Goal: Information Seeking & Learning: Learn about a topic

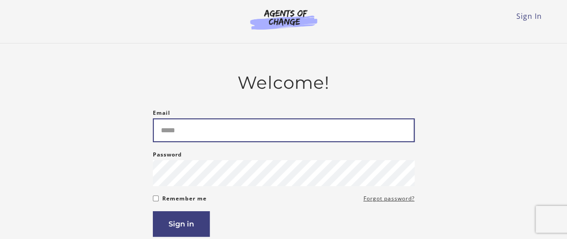
click at [193, 134] on input "Email" at bounding box center [284, 130] width 262 height 24
type input "**********"
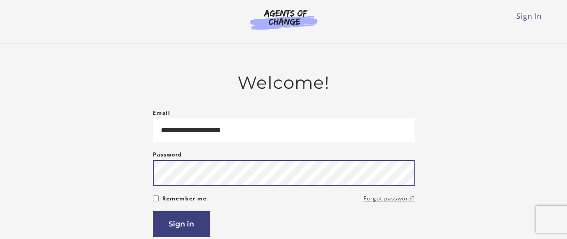
click at [153, 211] on button "Sign in" at bounding box center [181, 224] width 57 height 26
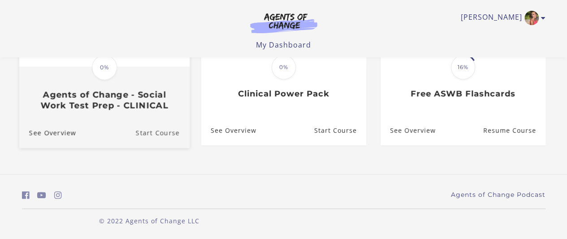
scroll to position [161, 0]
click at [164, 125] on link "Start Course" at bounding box center [162, 133] width 54 height 30
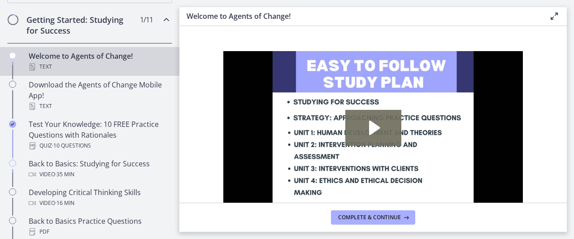
scroll to position [164, 0]
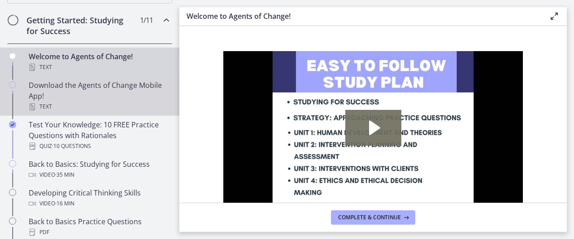
click at [103, 85] on div "Download the Agents of Change Mobile App! Text" at bounding box center [99, 96] width 140 height 32
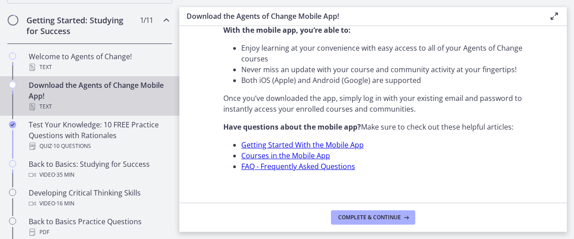
scroll to position [372, 0]
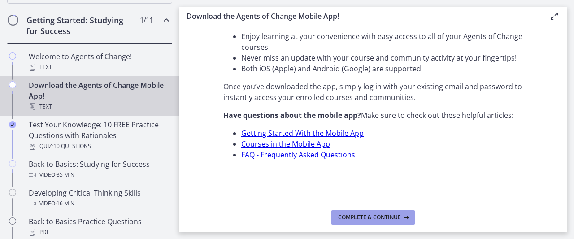
click at [374, 216] on span "Complete & continue" at bounding box center [369, 217] width 63 height 7
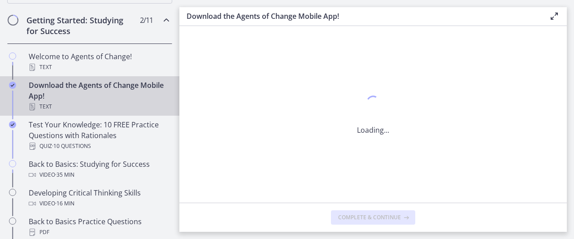
scroll to position [0, 0]
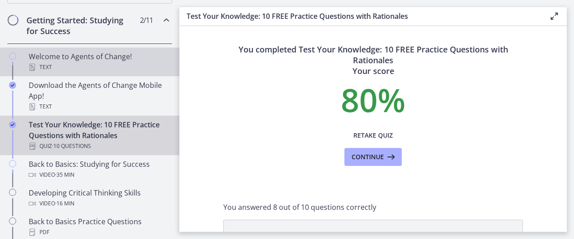
click at [147, 59] on div "Welcome to Agents of Change! Text" at bounding box center [99, 62] width 140 height 22
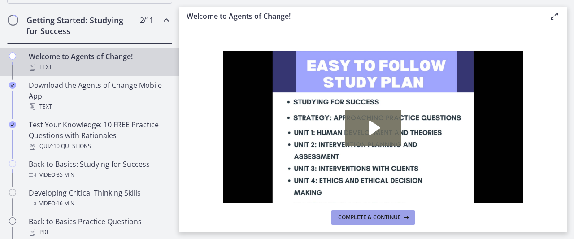
click at [341, 220] on span "Complete & continue" at bounding box center [369, 217] width 63 height 7
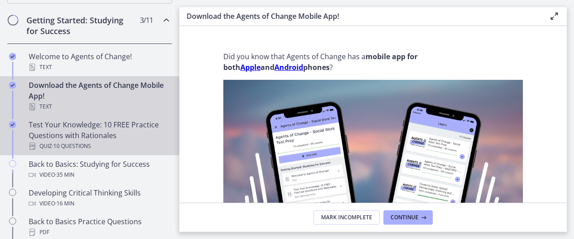
click at [122, 145] on div "Quiz · 10 Questions" at bounding box center [99, 146] width 140 height 11
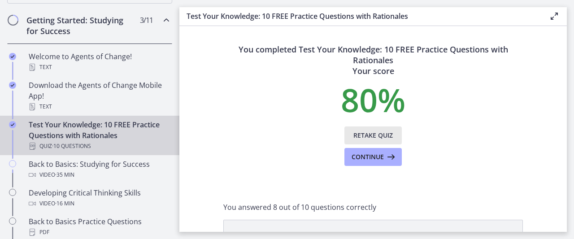
click at [370, 136] on span "Retake Quiz" at bounding box center [372, 135] width 39 height 11
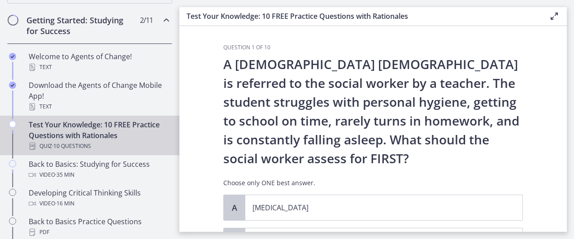
scroll to position [28, 0]
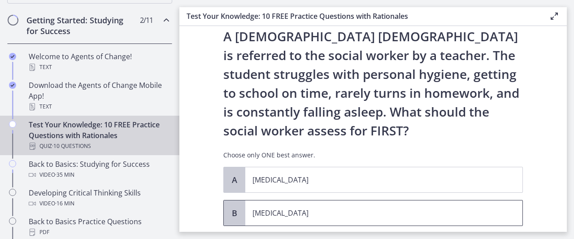
click at [309, 215] on p "Child neglect" at bounding box center [375, 213] width 245 height 11
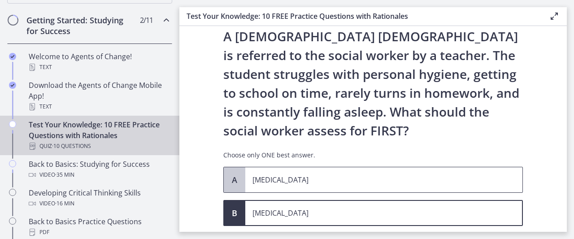
scroll to position [152, 0]
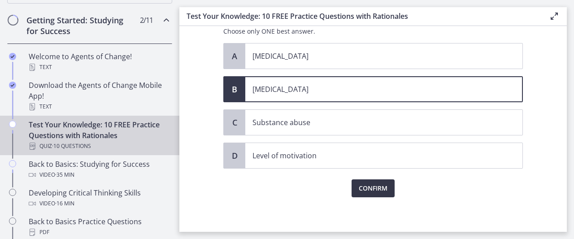
click at [375, 184] on span "Confirm" at bounding box center [373, 188] width 29 height 11
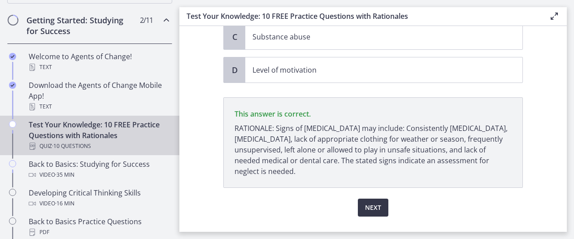
scroll to position [256, 0]
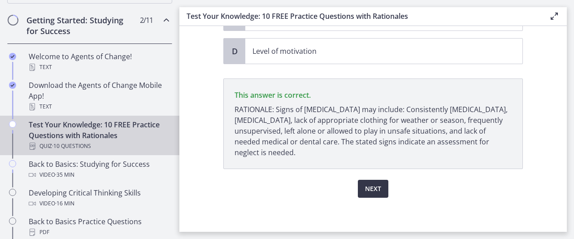
click at [375, 193] on button "Next" at bounding box center [373, 189] width 31 height 18
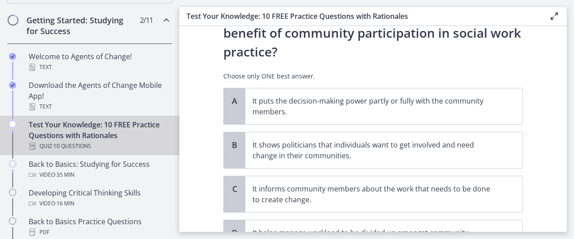
scroll to position [51, 0]
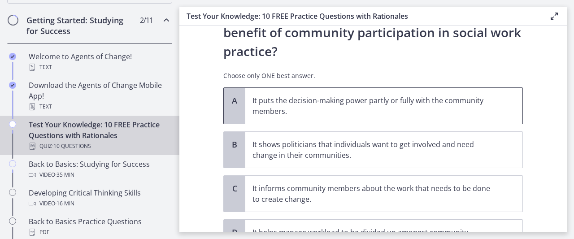
click at [337, 90] on span "It puts the decision-making power partly or fully with the community members." at bounding box center [383, 106] width 277 height 36
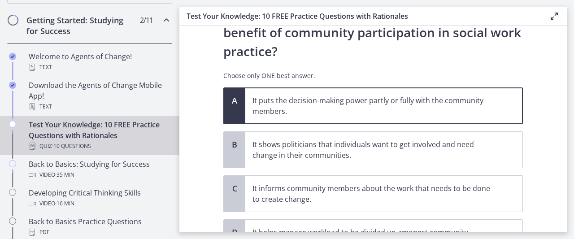
scroll to position [138, 0]
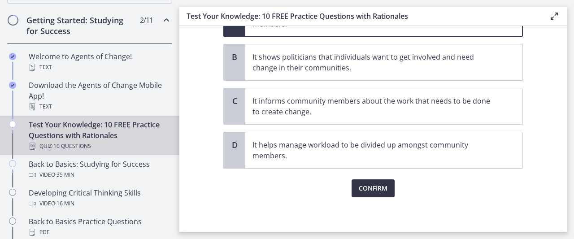
click at [367, 180] on button "Confirm" at bounding box center [373, 188] width 43 height 18
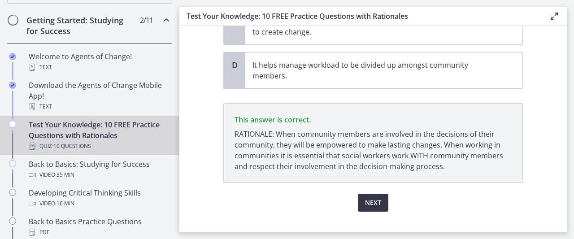
scroll to position [232, 0]
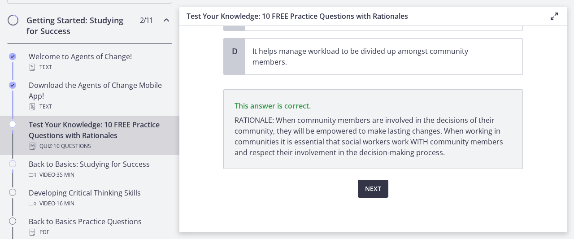
click at [367, 180] on button "Next" at bounding box center [373, 189] width 31 height 18
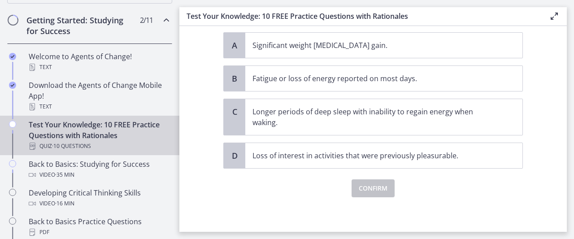
scroll to position [87, 0]
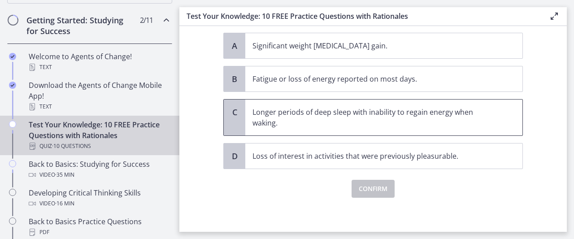
click at [360, 113] on p "Longer periods of deep sleep with inability to regain energy when waking." at bounding box center [375, 118] width 245 height 22
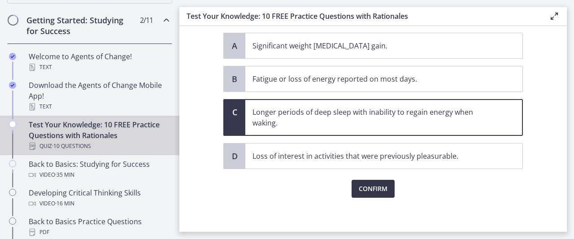
click at [370, 193] on button "Confirm" at bounding box center [373, 189] width 43 height 18
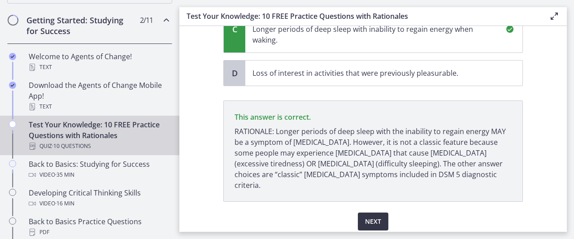
scroll to position [192, 0]
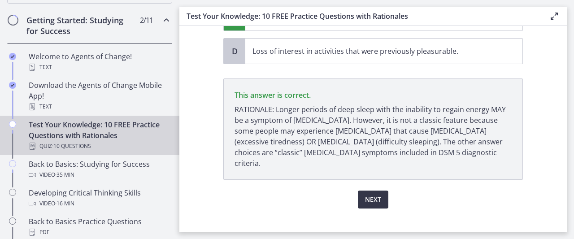
click at [368, 194] on span "Next" at bounding box center [373, 199] width 16 height 11
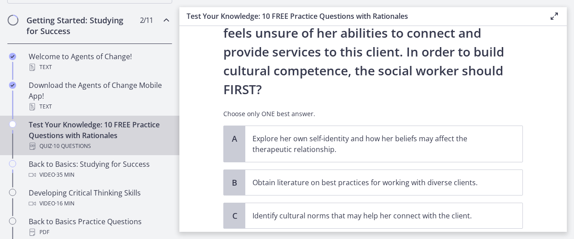
scroll to position [163, 0]
click at [338, 134] on p "Explore her own self-identity and how her beliefs may affect the therapeutic re…" at bounding box center [375, 145] width 245 height 22
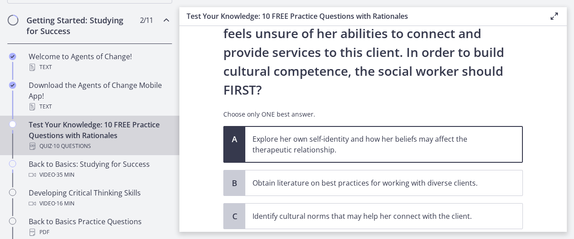
scroll to position [219, 0]
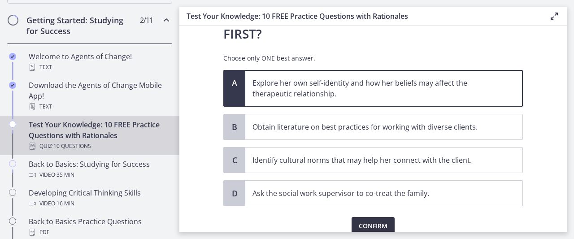
click at [361, 221] on span "Confirm" at bounding box center [373, 226] width 29 height 11
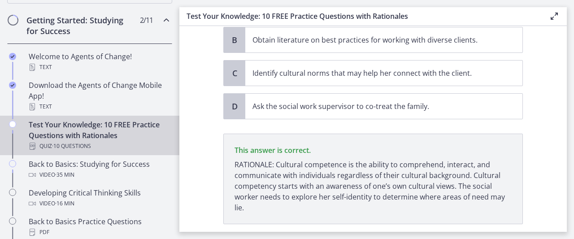
scroll to position [323, 0]
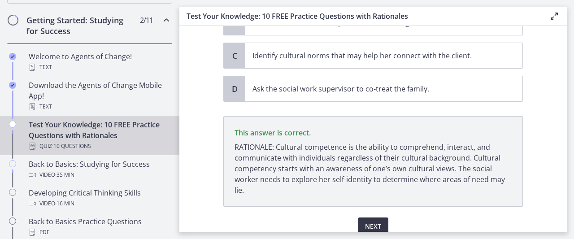
click at [361, 218] on button "Next" at bounding box center [373, 227] width 31 height 18
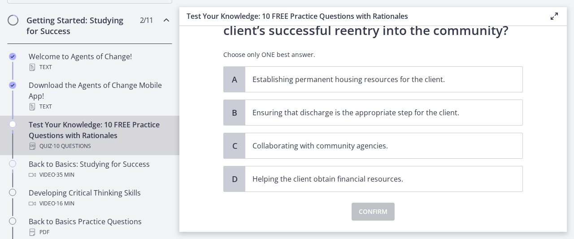
scroll to position [114, 0]
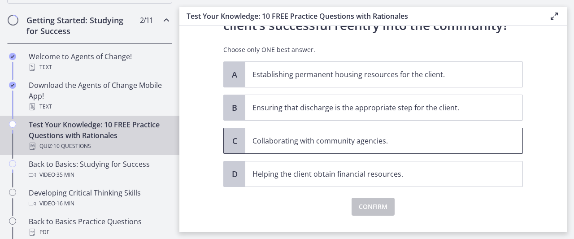
click at [347, 143] on p "Collaborating with community agencies." at bounding box center [375, 140] width 245 height 11
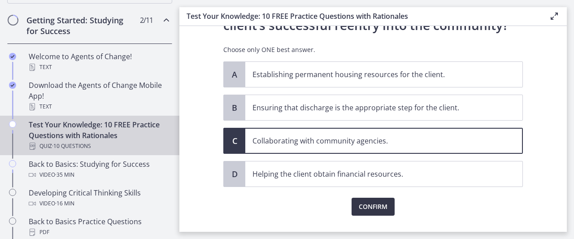
click at [364, 209] on span "Confirm" at bounding box center [373, 206] width 29 height 11
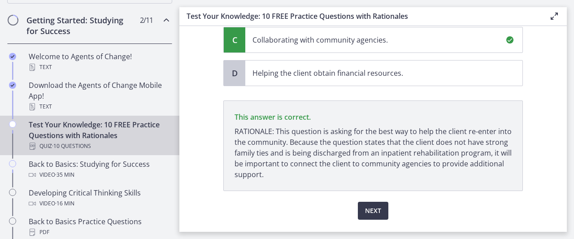
scroll to position [237, 0]
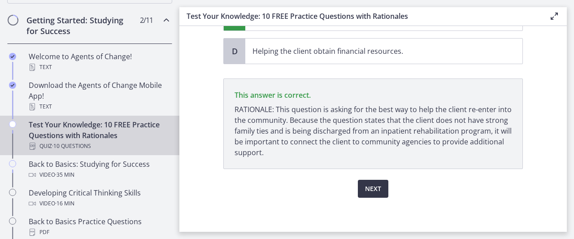
click at [369, 192] on span "Next" at bounding box center [373, 188] width 16 height 11
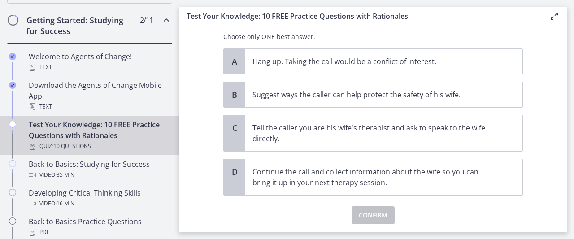
scroll to position [182, 0]
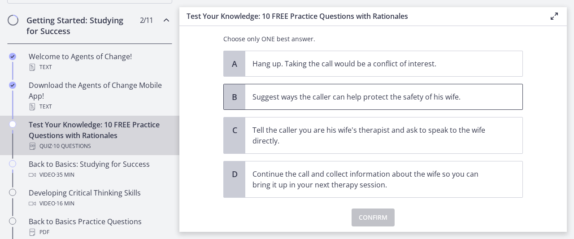
click at [332, 103] on span "Suggest ways the caller can help protect the safety of his wife." at bounding box center [383, 96] width 277 height 25
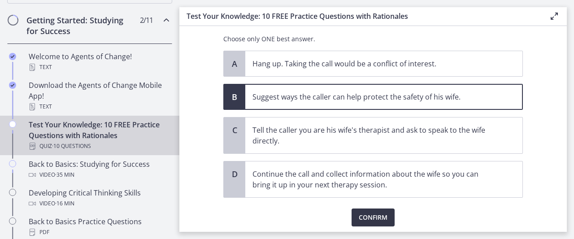
click at [360, 218] on span "Confirm" at bounding box center [373, 217] width 29 height 11
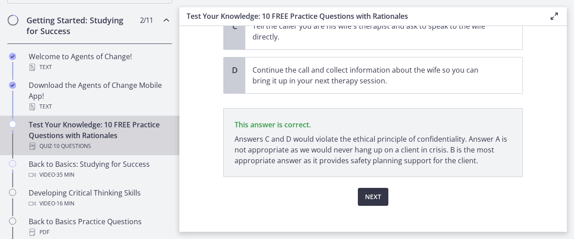
scroll to position [294, 0]
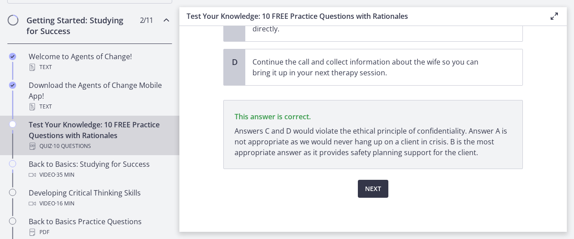
click at [378, 187] on span "Next" at bounding box center [373, 188] width 16 height 11
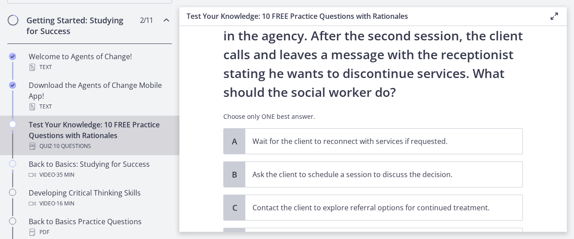
scroll to position [170, 0]
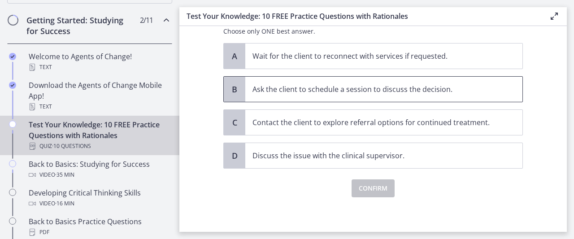
click at [373, 94] on p "Ask the client to schedule a session to discuss the decision." at bounding box center [375, 89] width 245 height 11
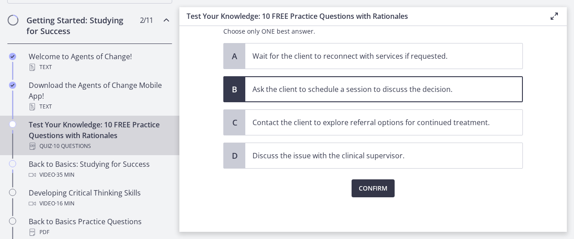
click at [359, 192] on span "Confirm" at bounding box center [373, 188] width 29 height 11
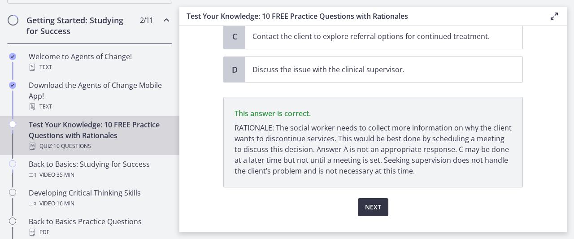
scroll to position [275, 0]
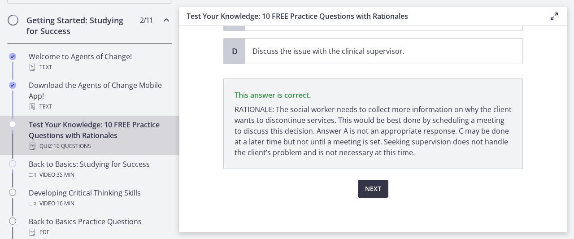
click at [375, 186] on span "Next" at bounding box center [373, 188] width 16 height 11
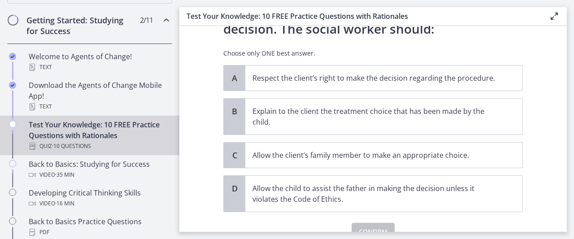
scroll to position [148, 0]
click at [368, 83] on p "Respect the client’s right to make the decision regarding the procedure." at bounding box center [375, 78] width 245 height 11
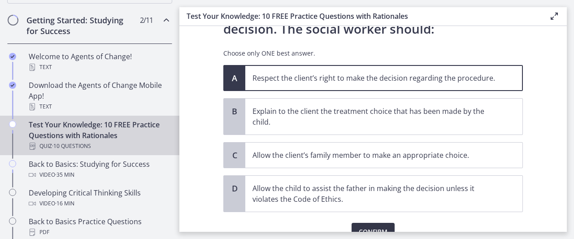
click at [369, 227] on span "Confirm" at bounding box center [373, 232] width 29 height 11
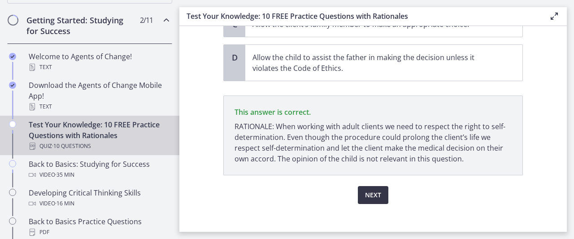
scroll to position [286, 0]
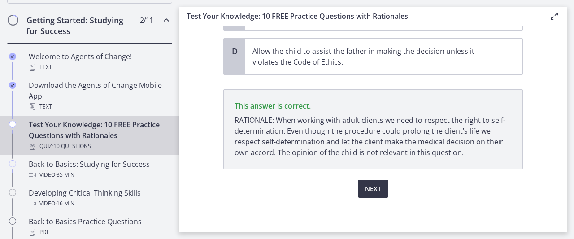
click at [374, 183] on span "Next" at bounding box center [373, 188] width 16 height 11
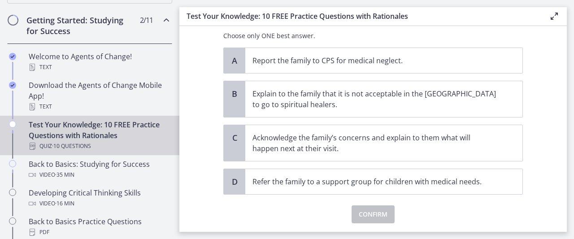
scroll to position [243, 0]
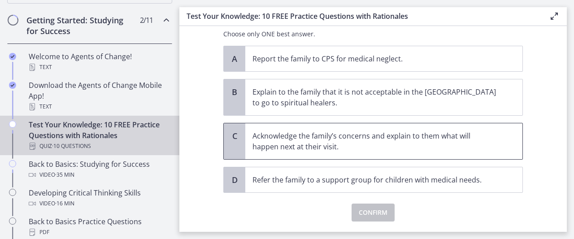
click at [359, 148] on p "Acknowledge the family’s concerns and explain to them what will happen next at …" at bounding box center [375, 142] width 245 height 22
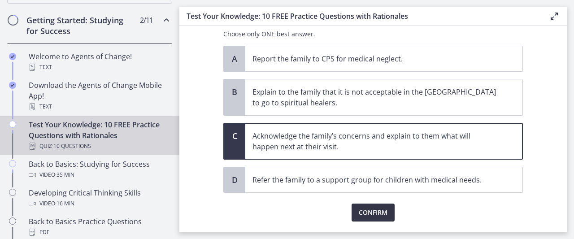
click at [368, 209] on span "Confirm" at bounding box center [373, 212] width 29 height 11
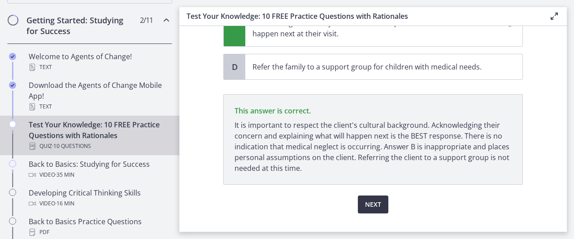
scroll to position [372, 0]
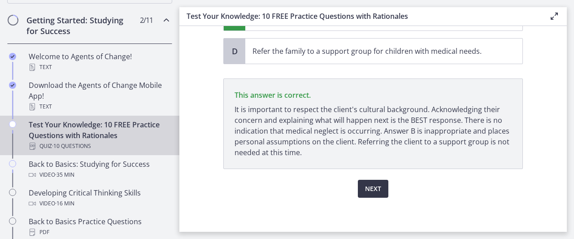
click at [365, 183] on span "Next" at bounding box center [373, 188] width 16 height 11
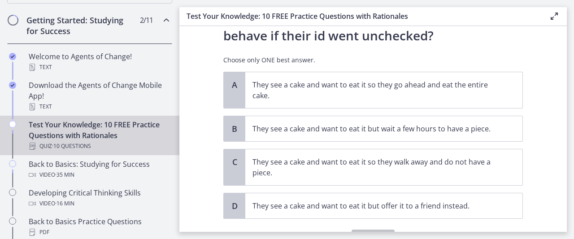
scroll to position [81, 0]
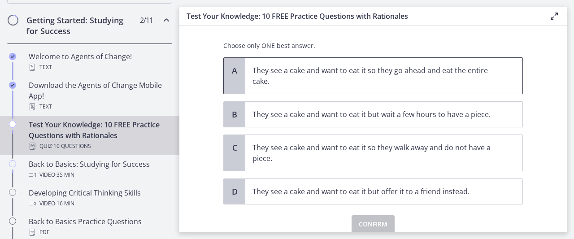
click at [365, 92] on span "They see a cake and want to eat it so they go ahead and eat the entire cake." at bounding box center [383, 76] width 277 height 36
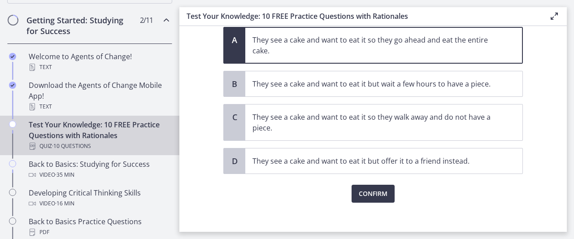
scroll to position [117, 0]
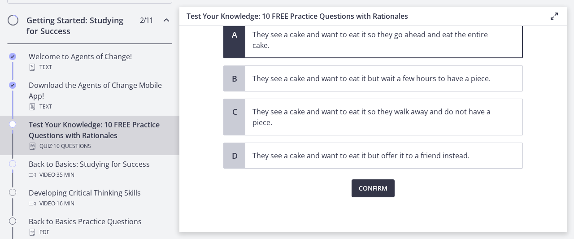
click at [377, 189] on span "Confirm" at bounding box center [373, 188] width 29 height 11
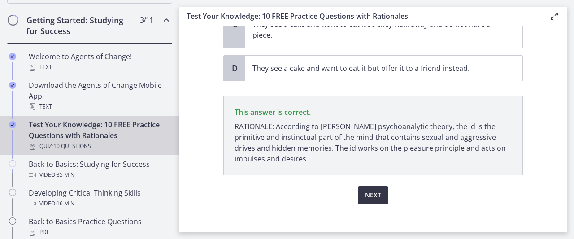
scroll to position [210, 0]
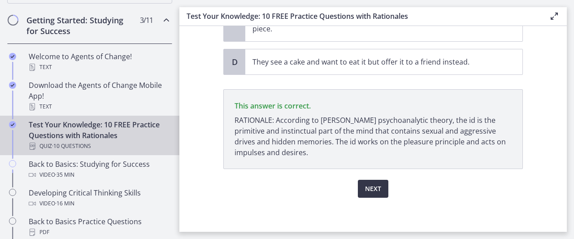
click at [377, 189] on span "Next" at bounding box center [373, 188] width 16 height 11
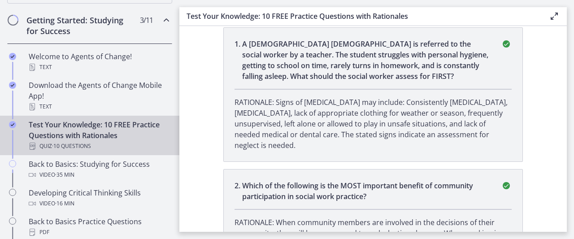
scroll to position [5, 0]
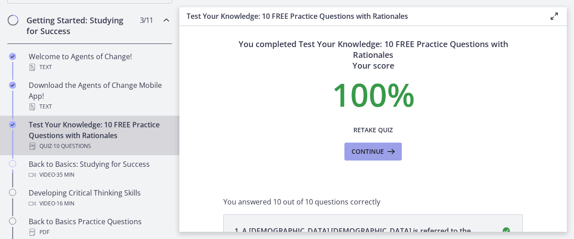
click at [384, 150] on icon at bounding box center [390, 151] width 13 height 11
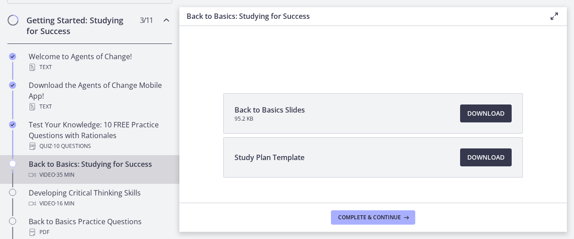
scroll to position [110, 0]
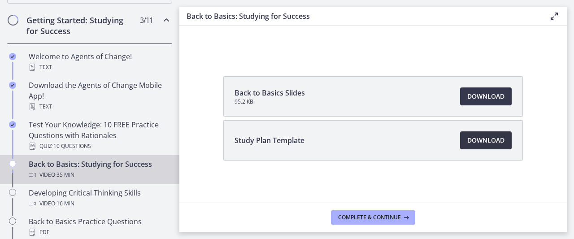
click at [493, 139] on span "Download Opens in a new window" at bounding box center [485, 140] width 37 height 11
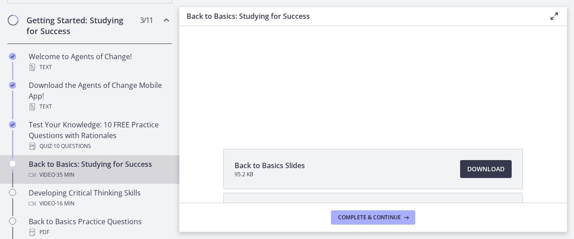
scroll to position [38, 0]
click at [470, 173] on span "Download Opens in a new window" at bounding box center [485, 168] width 37 height 11
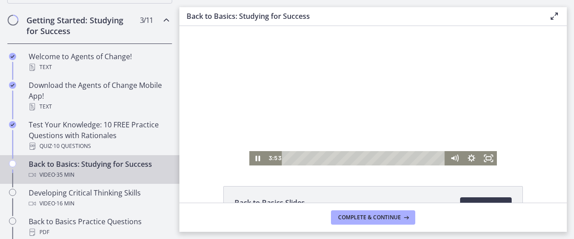
click at [300, 60] on div at bounding box center [373, 95] width 248 height 139
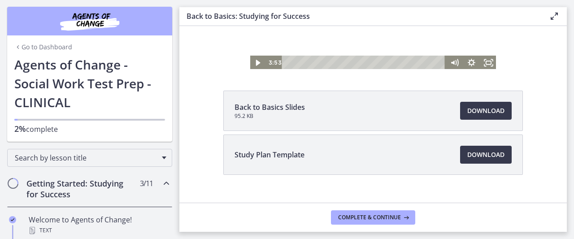
scroll to position [96, 0]
